Goal: Check status: Check status

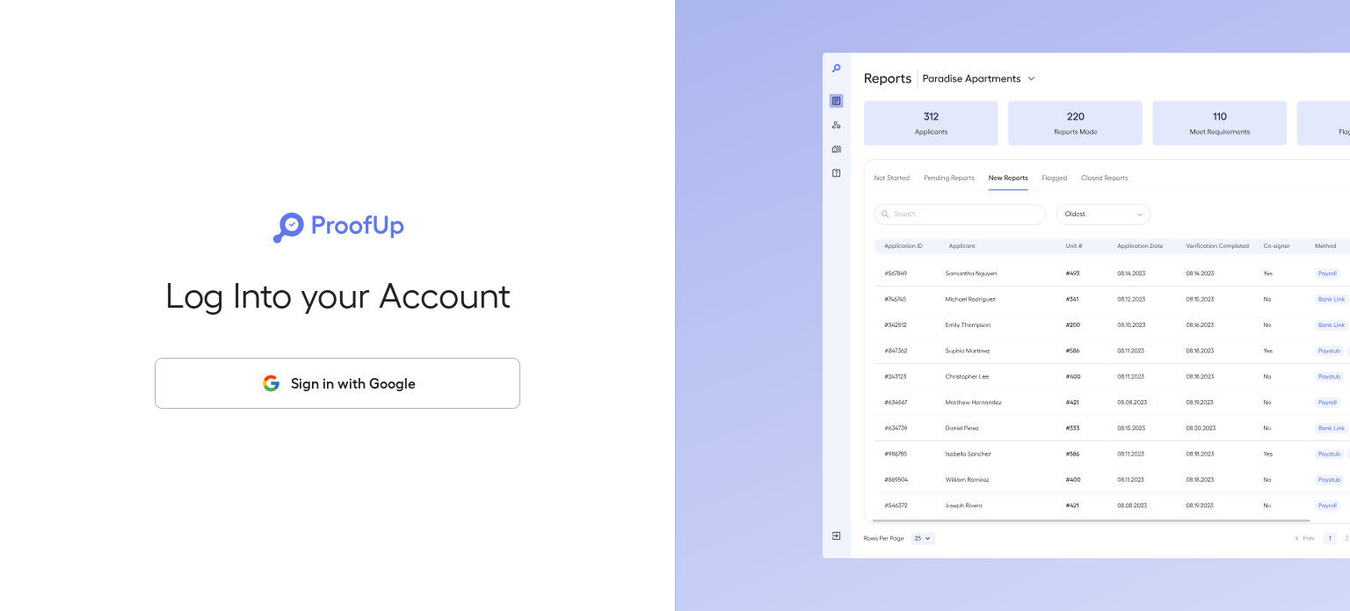
click at [423, 359] on button "Sign in with Google" at bounding box center [338, 383] width 366 height 51
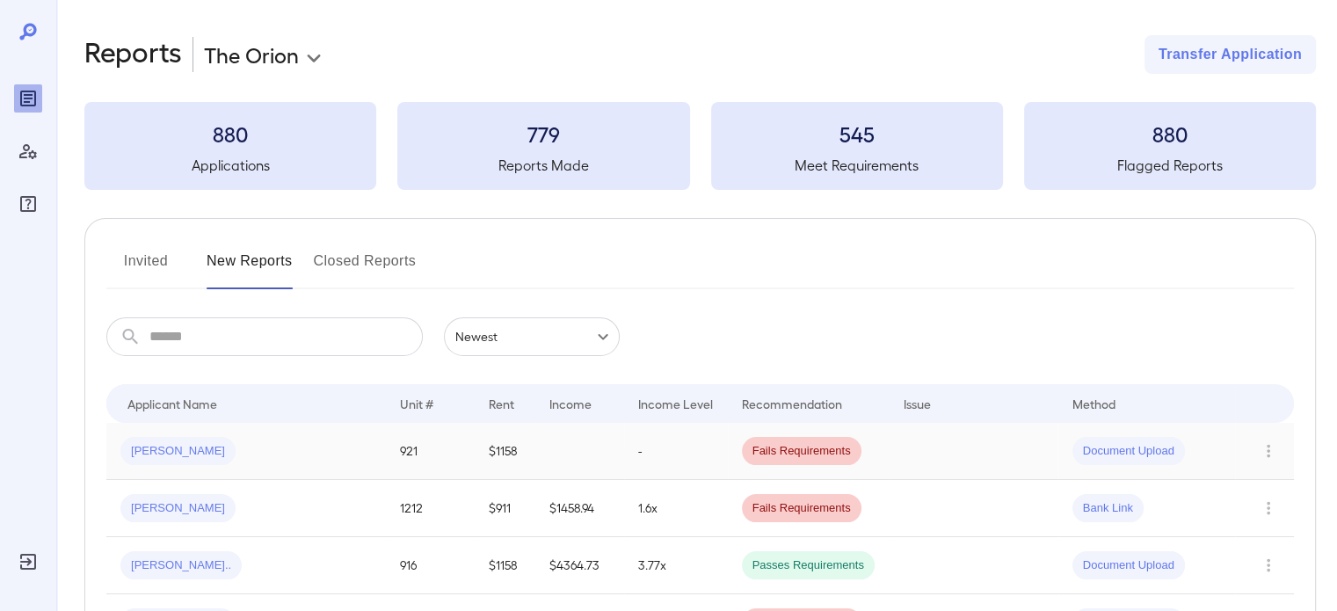
click at [580, 457] on td at bounding box center [579, 451] width 89 height 57
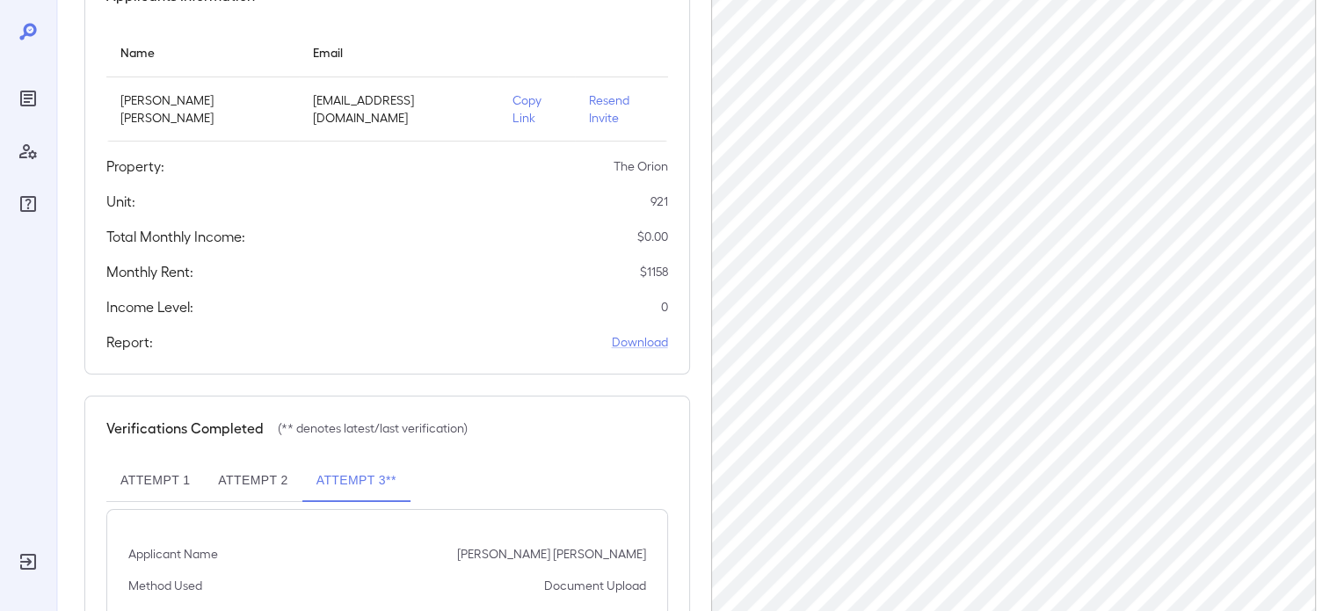
scroll to position [189, 0]
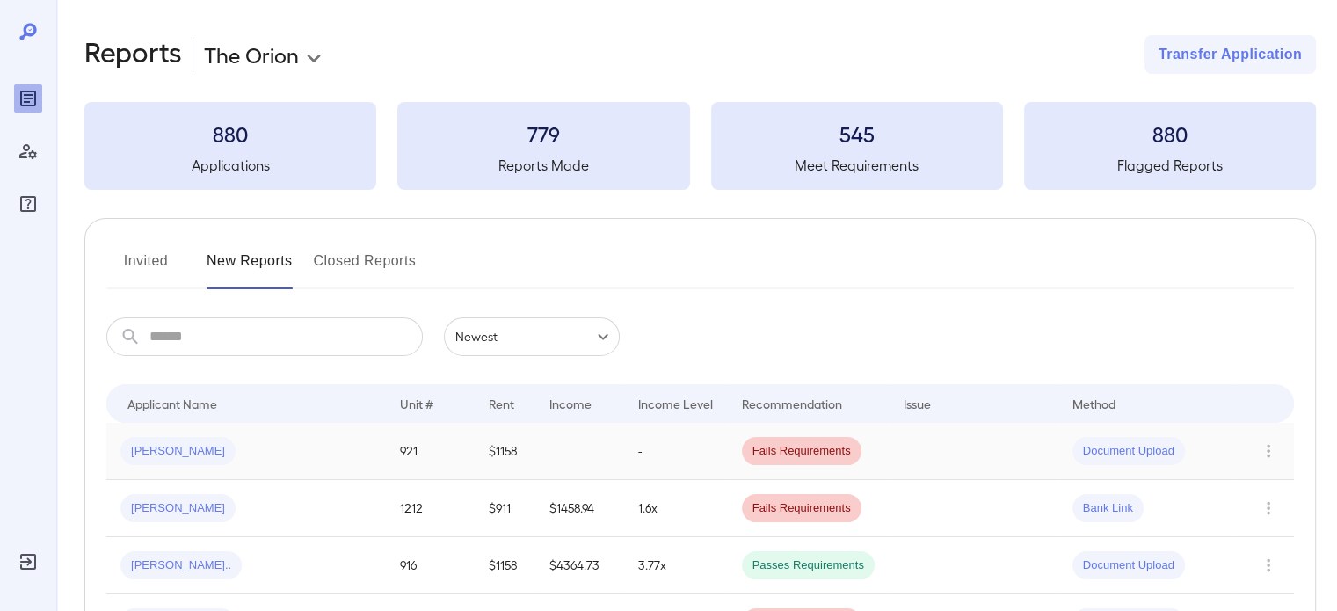
click at [624, 449] on td "-" at bounding box center [676, 451] width 104 height 57
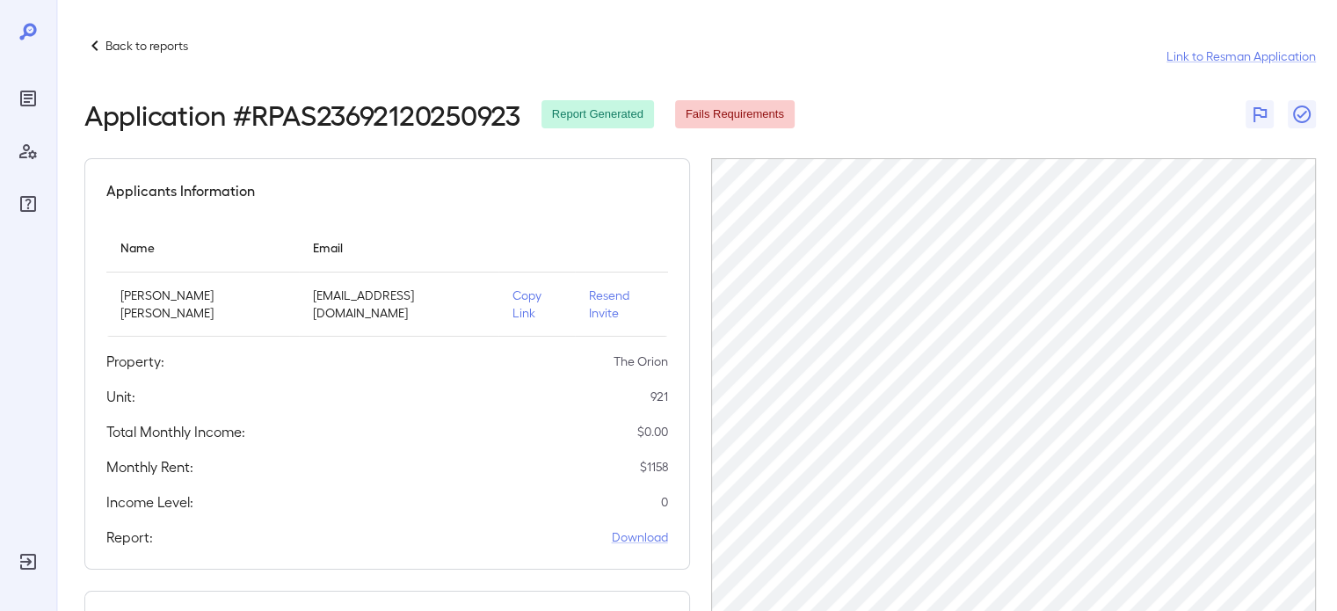
click at [969, 105] on div "Application # RPAS23692120250923 Report Generated Fails Requirements" at bounding box center [699, 114] width 1231 height 32
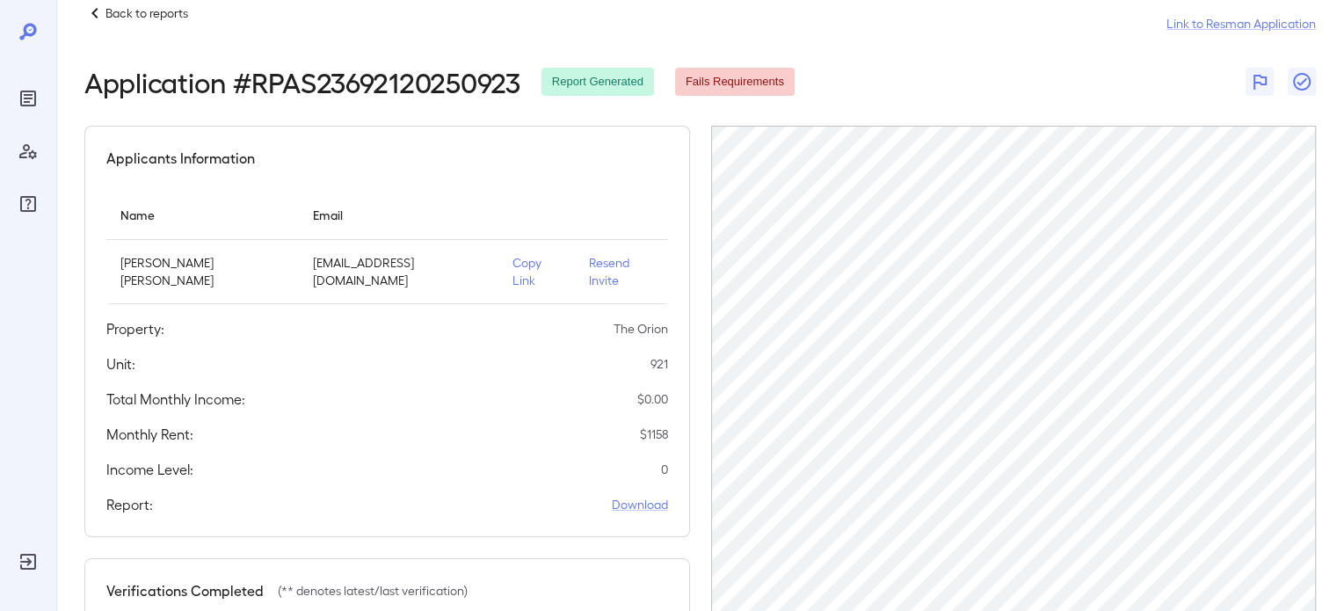
scroll to position [88, 0]
